Goal: Task Accomplishment & Management: Complete application form

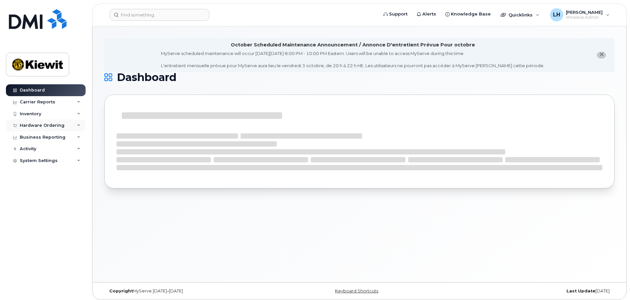
click at [38, 124] on div "Hardware Ordering" at bounding box center [42, 125] width 45 height 5
click at [40, 139] on div "Overview" at bounding box center [33, 138] width 21 height 6
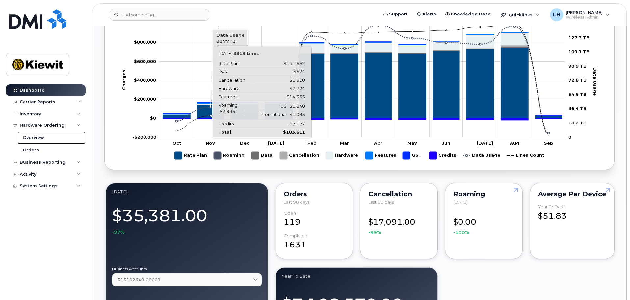
scroll to position [494, 0]
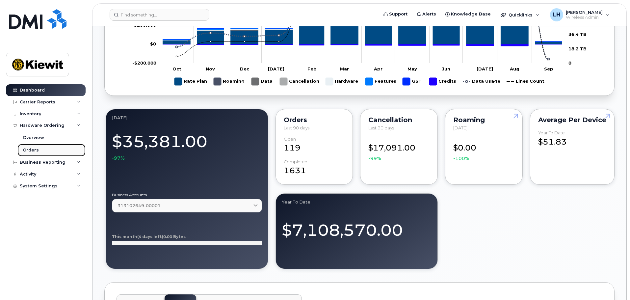
click at [51, 150] on link "Orders" at bounding box center [51, 150] width 68 height 13
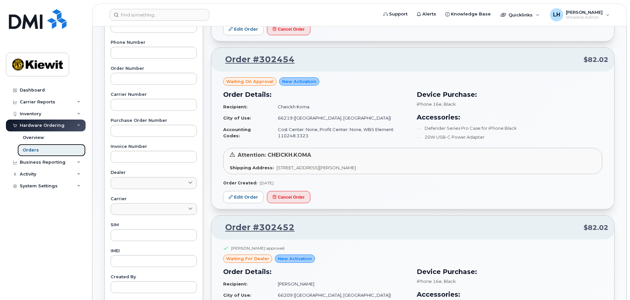
scroll to position [165, 0]
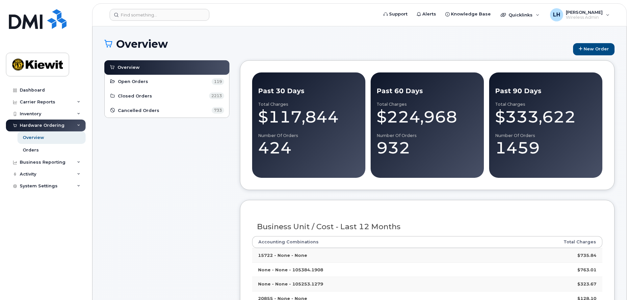
scroll to position [66, 0]
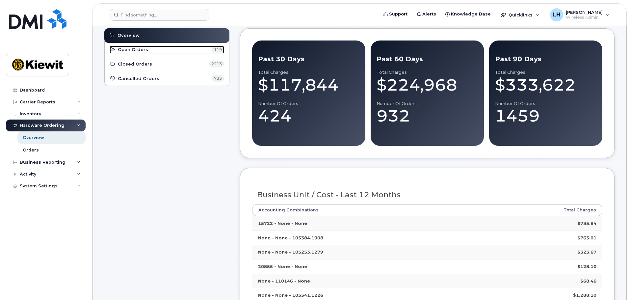
click at [138, 48] on span "Open Orders" at bounding box center [133, 49] width 30 height 6
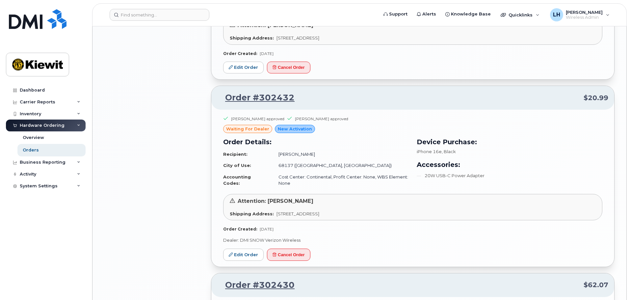
scroll to position [1086, 0]
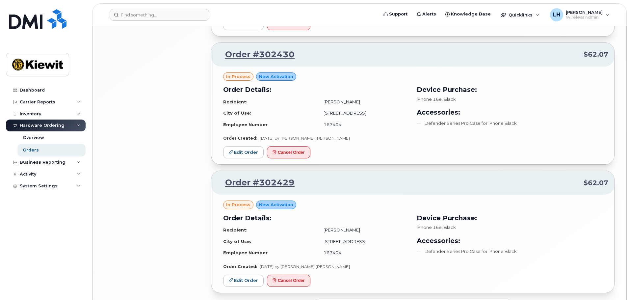
click at [174, 21] on header "Support Alerts Knowledge Base Quicklinks Suspend / Cancel Device Change SIM Car…" at bounding box center [359, 14] width 535 height 23
click at [174, 16] on input at bounding box center [160, 15] width 100 height 12
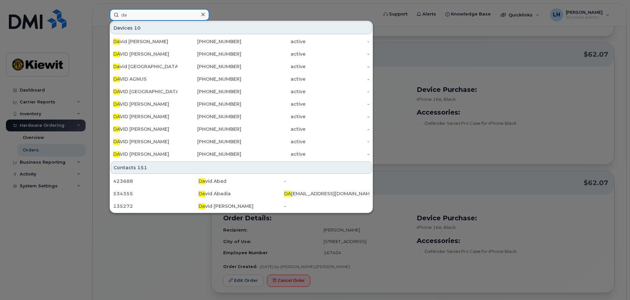
type input "d"
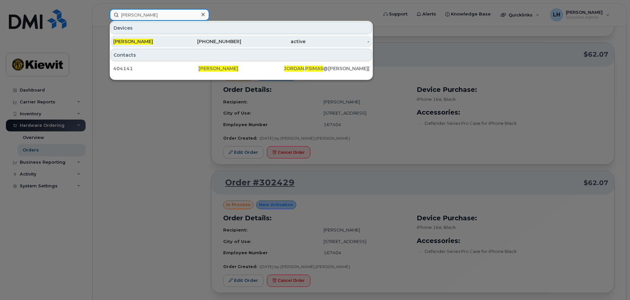
type input "jordan psimas"
click at [178, 42] on div "402-954-0203" at bounding box center [209, 41] width 64 height 7
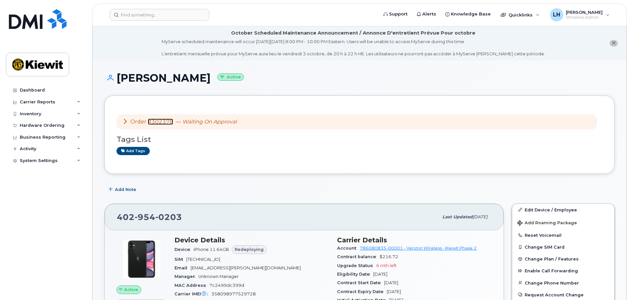
click at [161, 121] on link "#302378" at bounding box center [160, 122] width 25 height 6
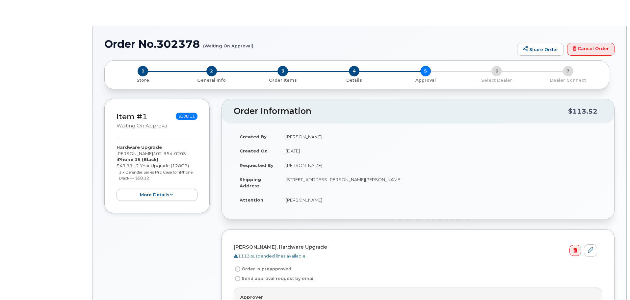
radio input "true"
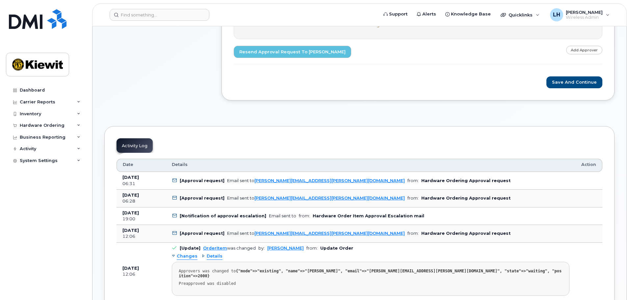
scroll to position [230, 0]
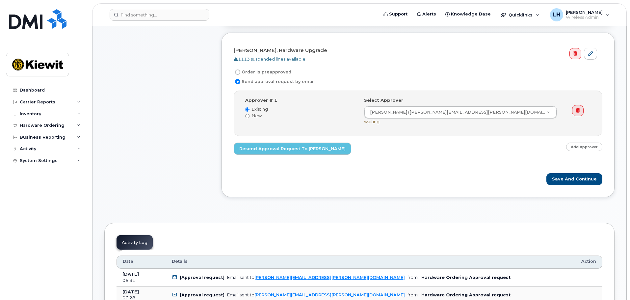
click at [246, 68] on form "JORDAN PSIMAS, Hardware Upgrade 1113 suspended lines available. Order is preapp…" at bounding box center [418, 115] width 369 height 141
click at [245, 72] on label "Order is preapproved" at bounding box center [263, 72] width 58 height 8
click at [240, 72] on input "Order is preapproved" at bounding box center [237, 71] width 5 height 5
radio input "true"
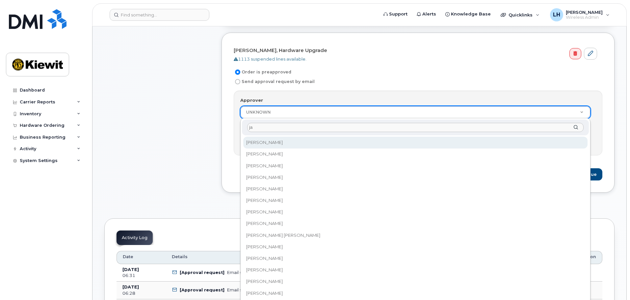
type input "j"
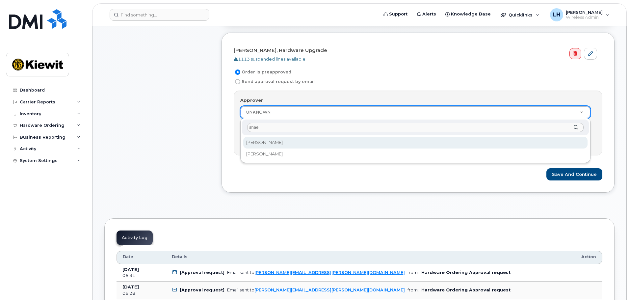
type input "shae"
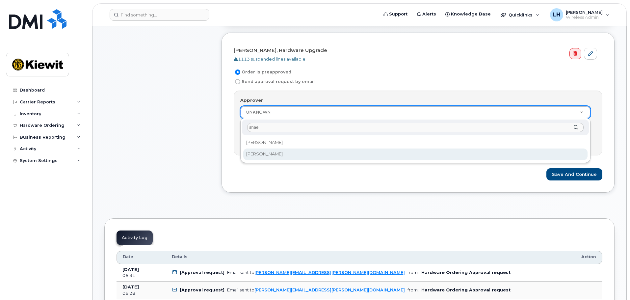
select select "2152988"
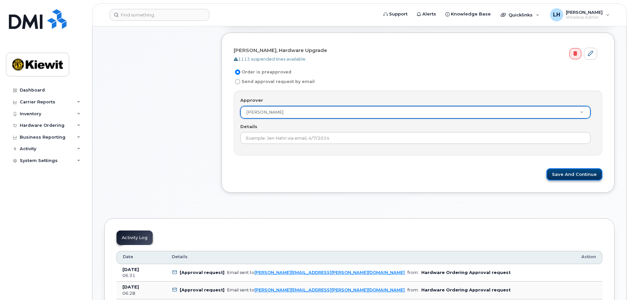
click at [584, 175] on button "Save and Continue" at bounding box center [574, 174] width 56 height 12
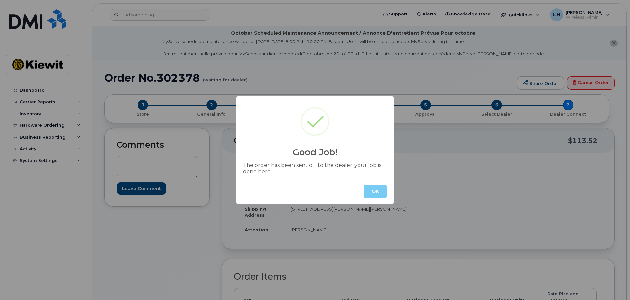
click at [371, 190] on button "OK" at bounding box center [375, 191] width 23 height 13
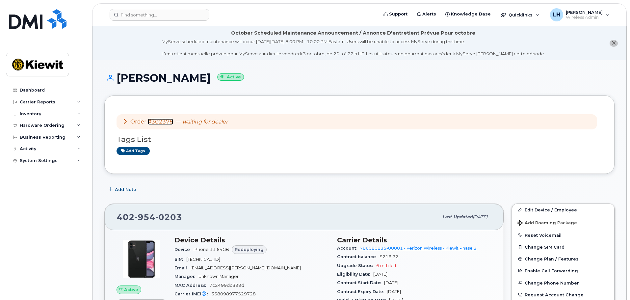
click at [149, 121] on link "#302378" at bounding box center [160, 122] width 25 height 6
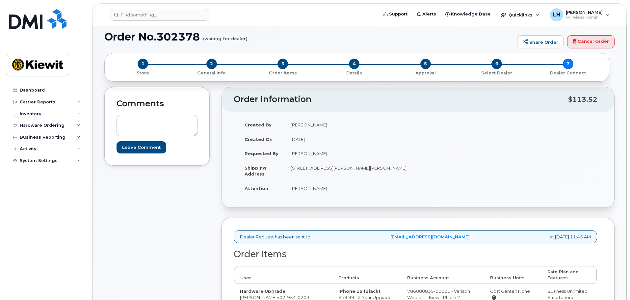
scroll to position [99, 0]
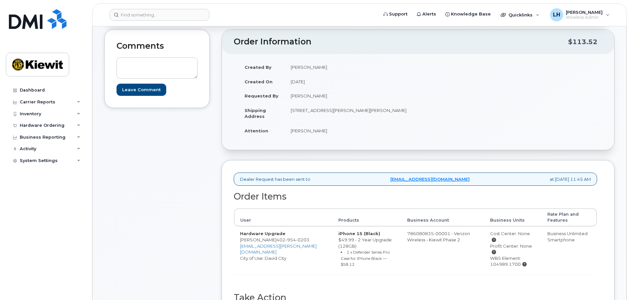
drag, startPoint x: 595, startPoint y: 180, endPoint x: 239, endPoint y: 181, distance: 355.5
click at [239, 181] on div "Dealer Request has been sent to [EMAIL_ADDRESS][DOMAIN_NAME] at [DATE] 11:45 AM" at bounding box center [415, 179] width 363 height 13
copy div "Dealer Request has been sent to [EMAIL_ADDRESS][DOMAIN_NAME] at [DATE] 11:45 AM"
